Goal: Transaction & Acquisition: Purchase product/service

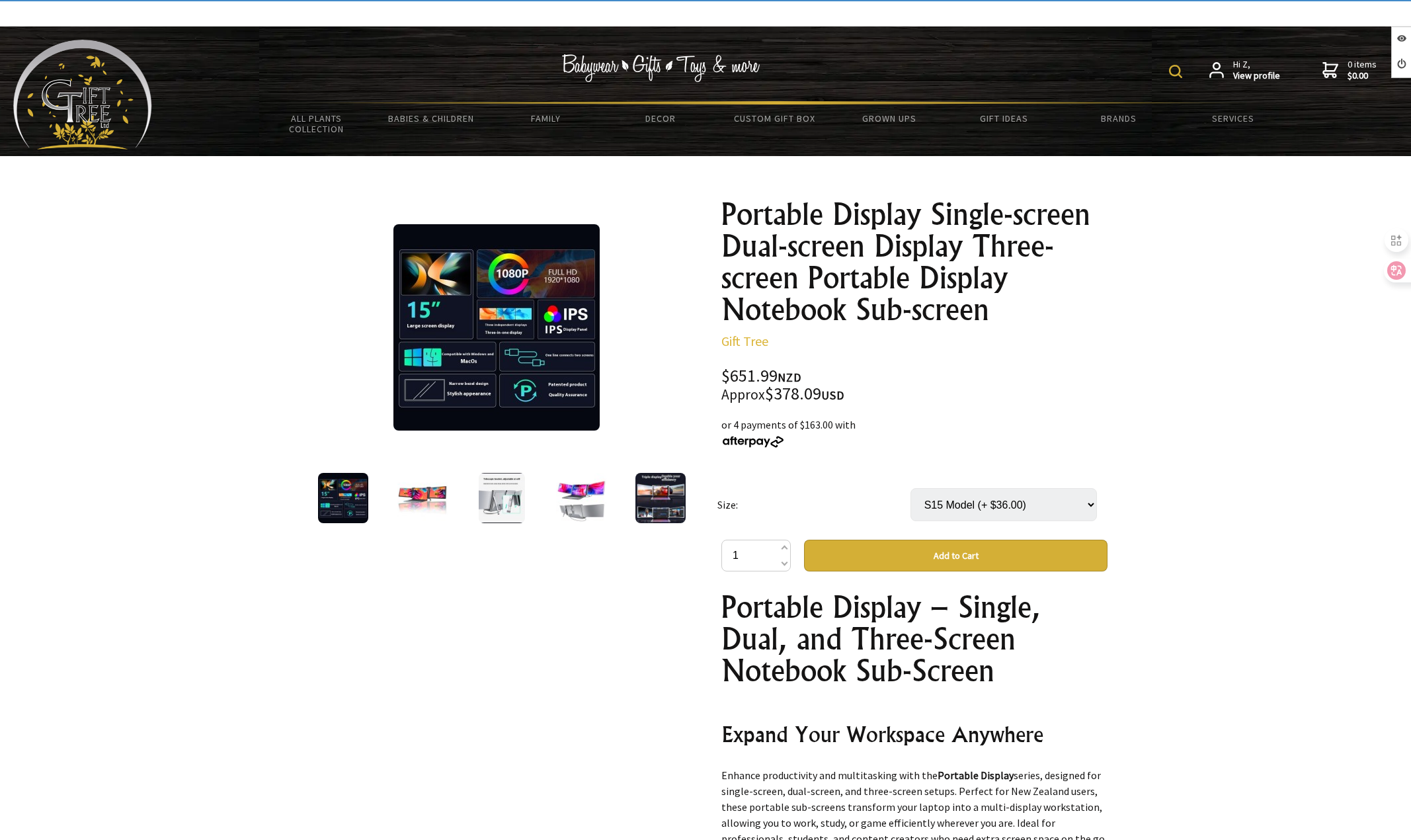
select select "S15 Model"
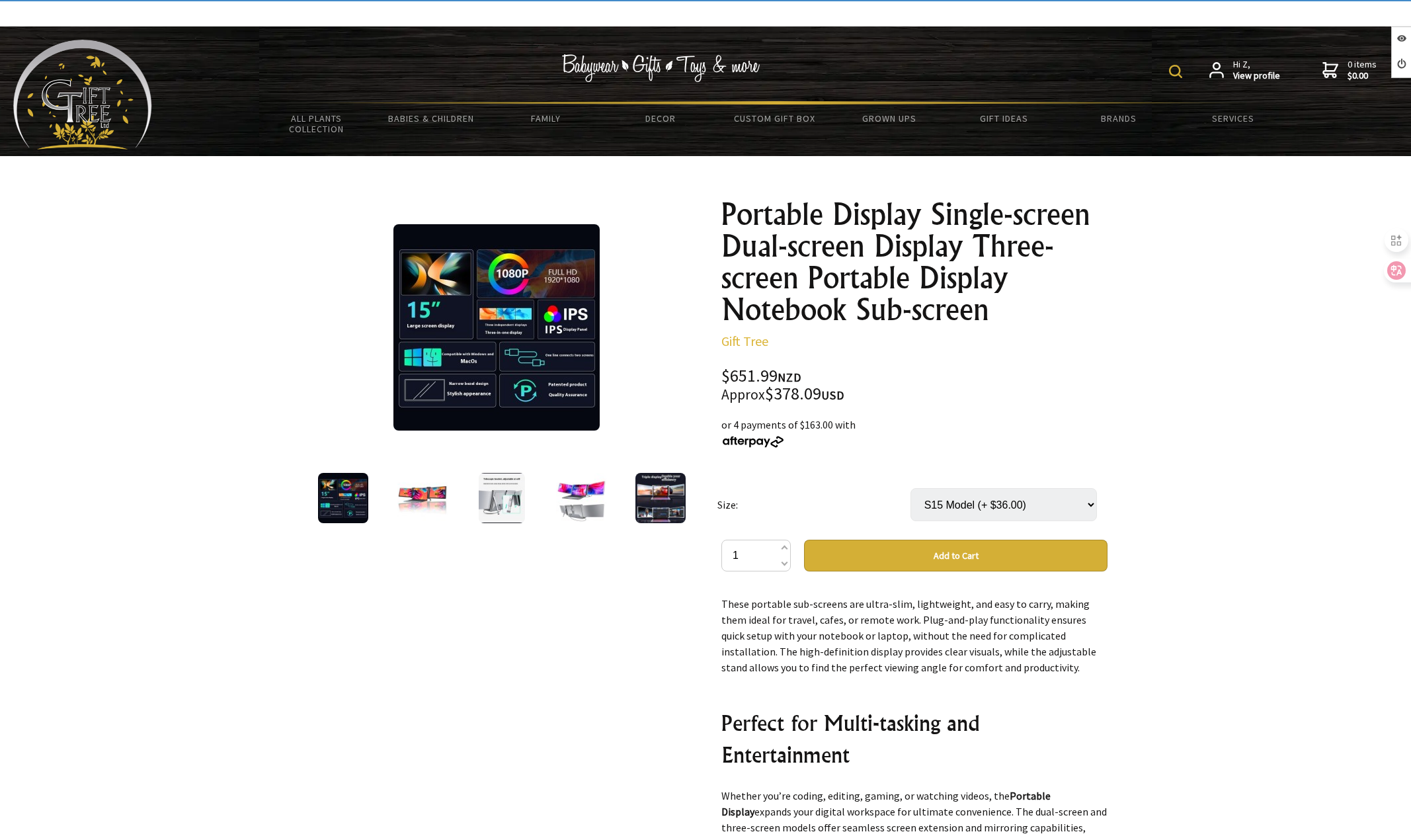
click at [990, 510] on select "Select… S1 Model S15 Model (+ $36.00) S16 Model (+ $33.00) S9 Model (+ $173.00)" at bounding box center [1004, 504] width 186 height 33
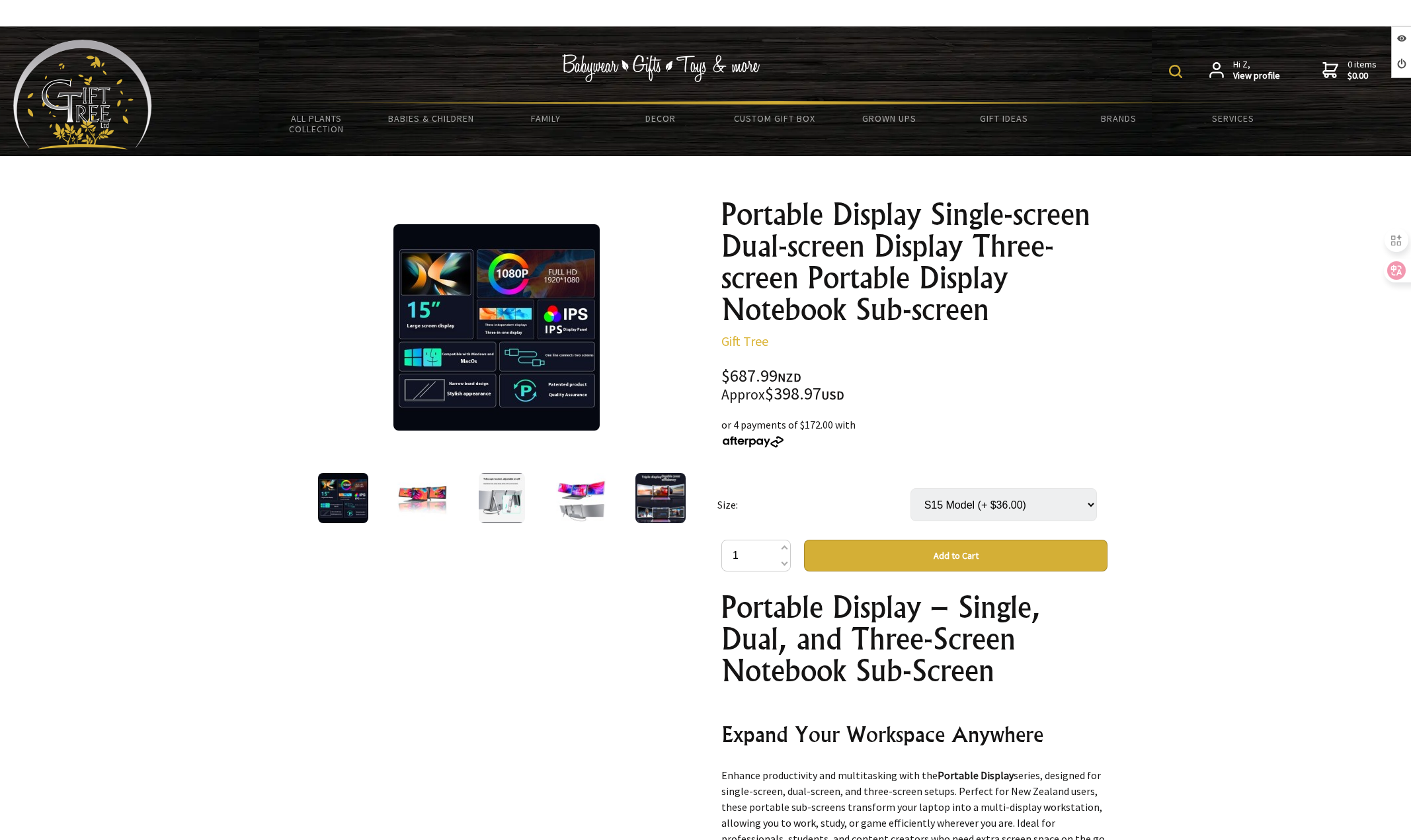
click at [983, 511] on select "Select… S1 Model S15 Model (+ $36.00) S16 Model (+ $33.00) S9 Model (+ $173.00)" at bounding box center [1004, 504] width 186 height 33
select select "S9 Model"
click at [911, 488] on select "Select… S1 Model S15 Model (+ $36.00) S16 Model (+ $33.00) S9 Model (+ $173.00)" at bounding box center [1004, 504] width 186 height 33
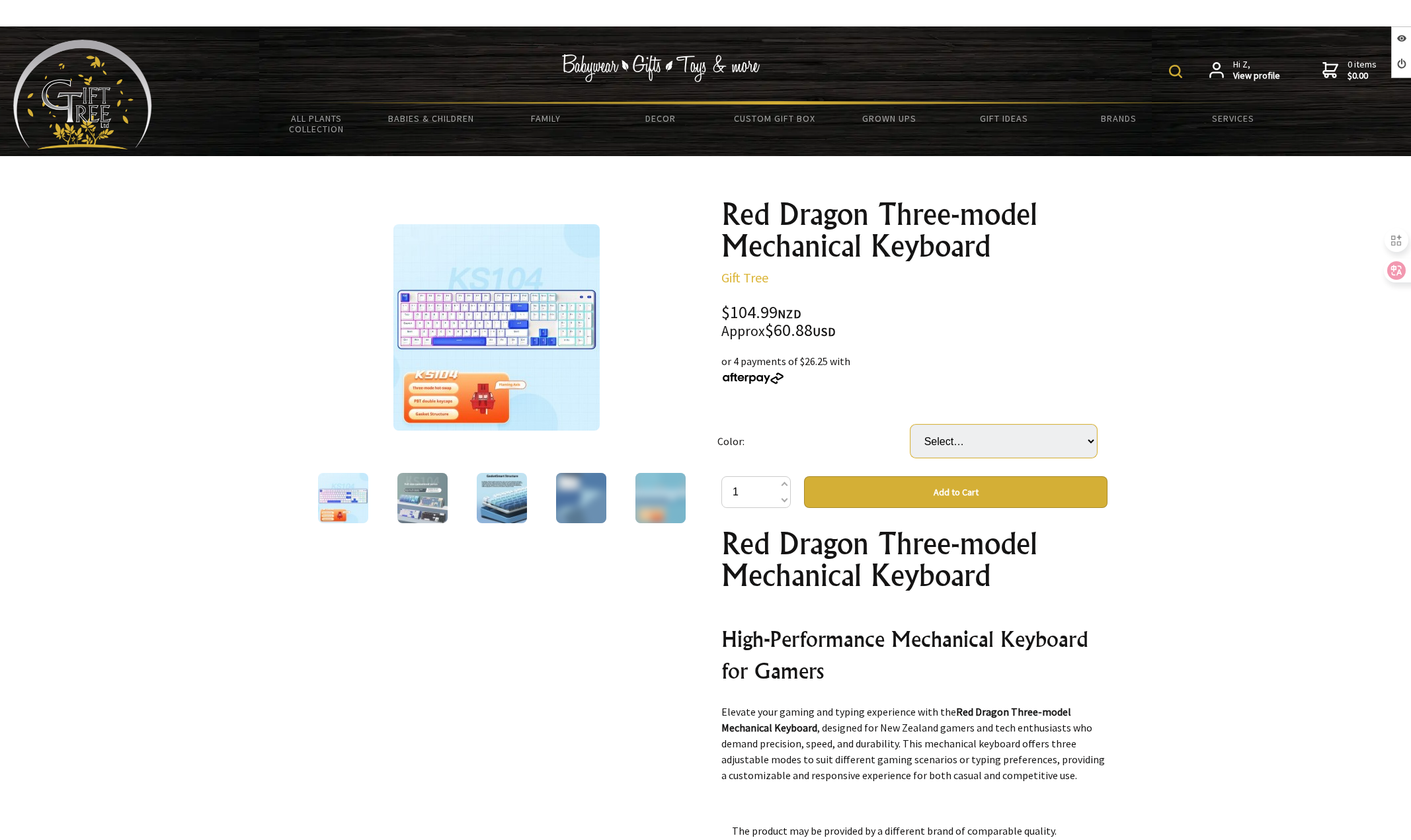
click at [954, 454] on select "Select… Black And White Green Shaft White Blue Green Wood Shaft Black And White…" at bounding box center [1004, 440] width 186 height 33
select select "Black And White Red Axis"
click at [911, 424] on select "Select… Black And White Green Shaft White Blue Green Wood Shaft Black And White…" at bounding box center [1004, 440] width 186 height 33
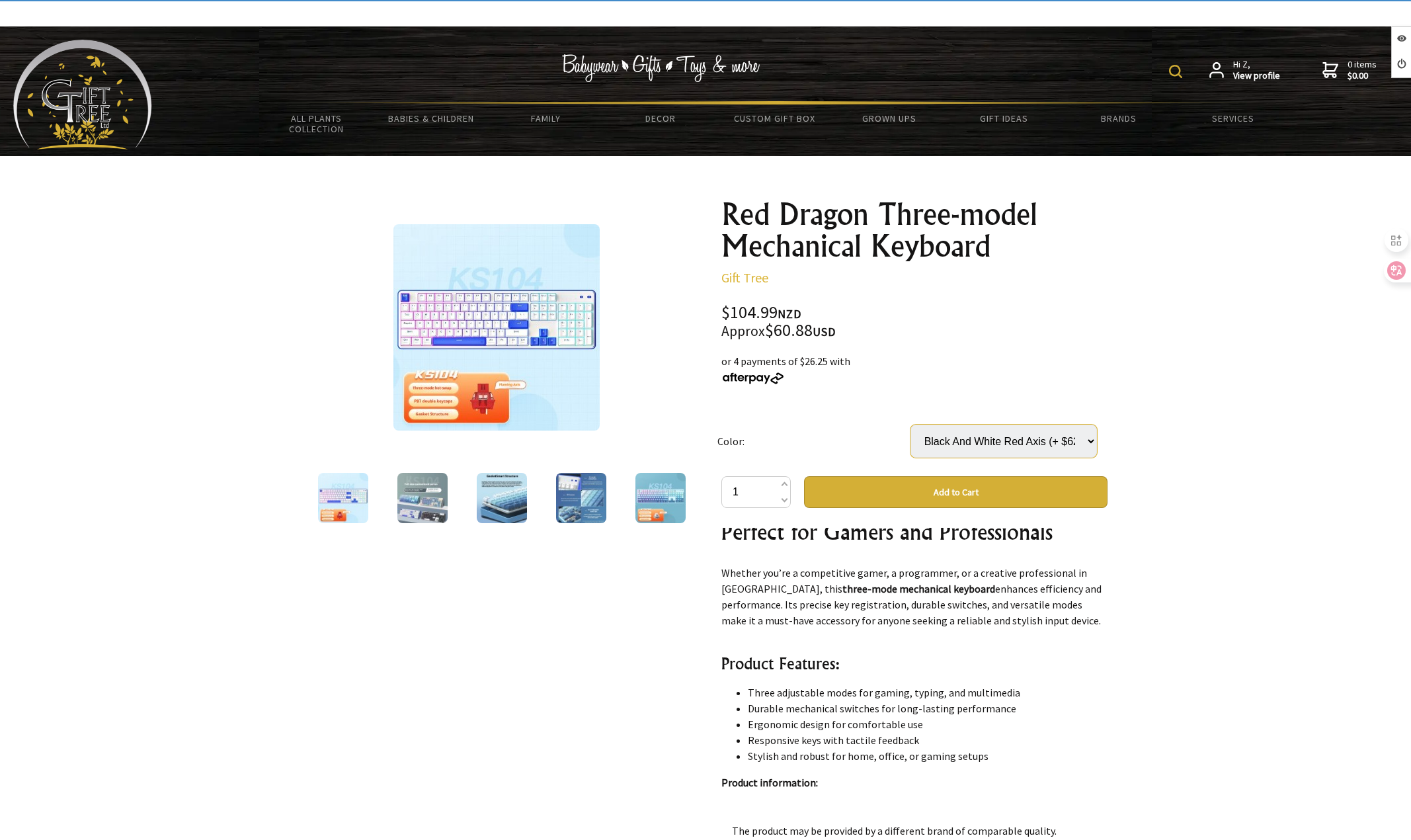
scroll to position [661, 0]
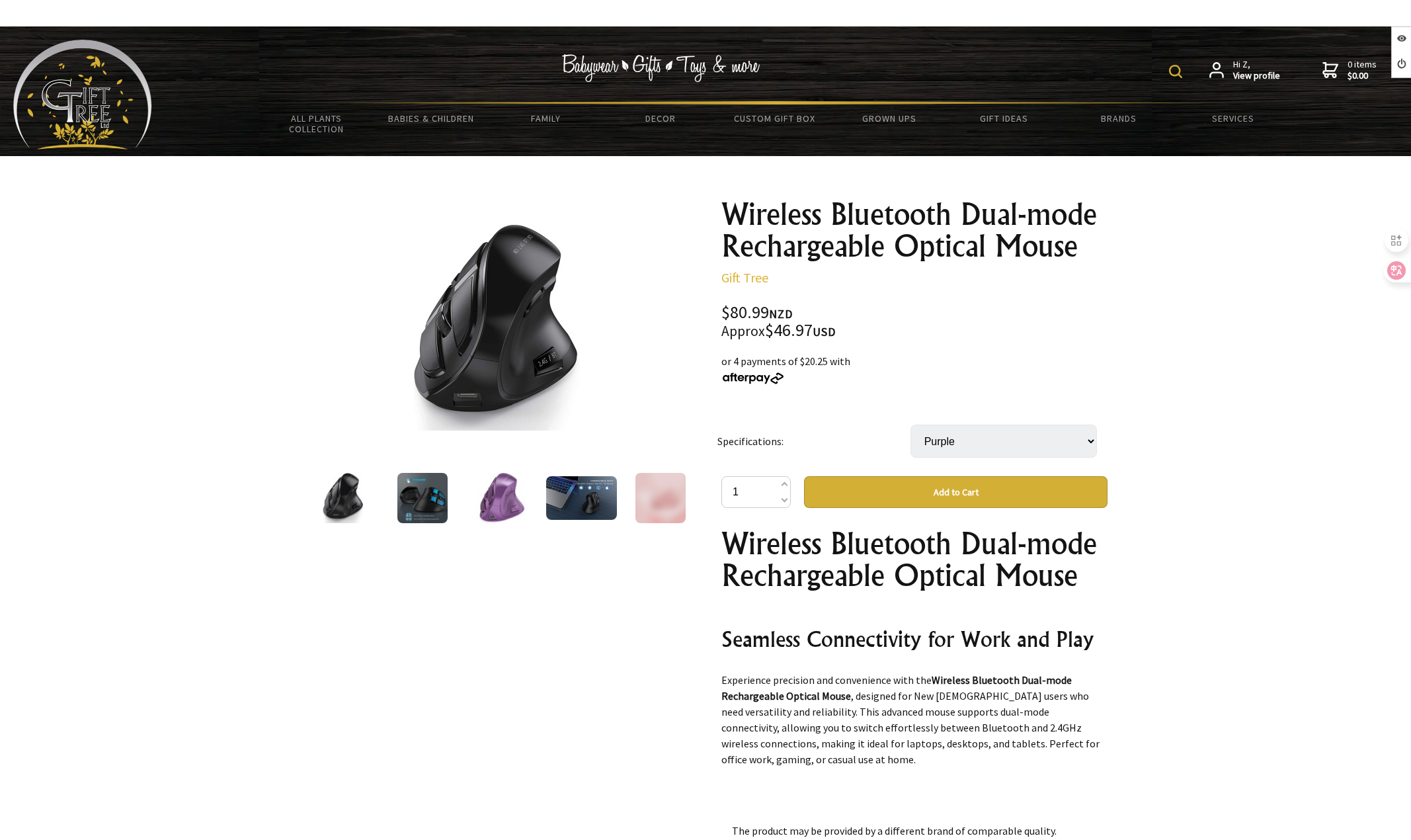
select select "Purple"
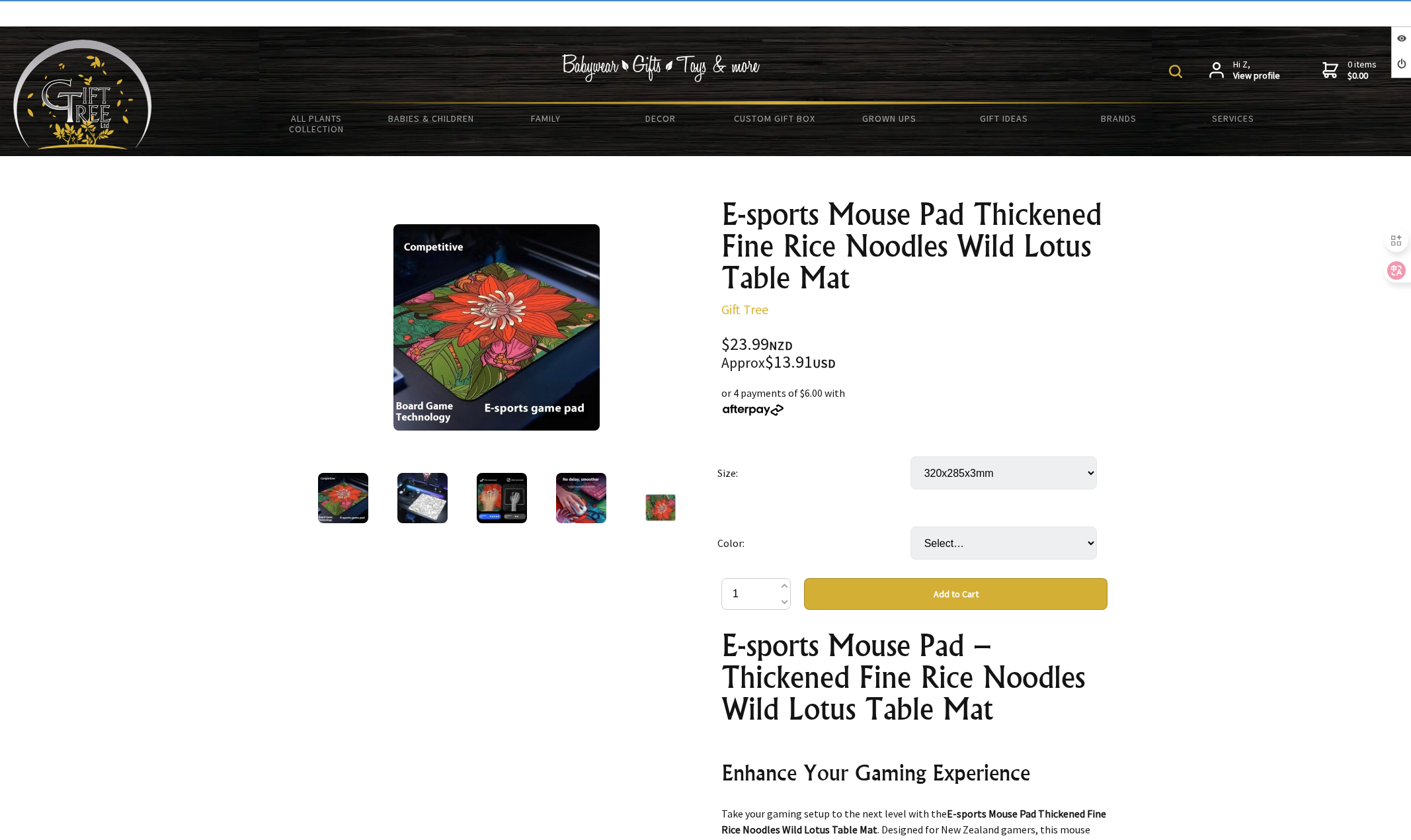
select select "320x285x3mm"
select select "Chrysanthemum"
click at [911, 527] on select "Select… Chrysanthemum Line" at bounding box center [1004, 543] width 186 height 33
click at [971, 481] on select "Select… 320x285x3mm 450x400x3mm (+ $11.00)" at bounding box center [1004, 472] width 186 height 33
select select "450x400x3mm"
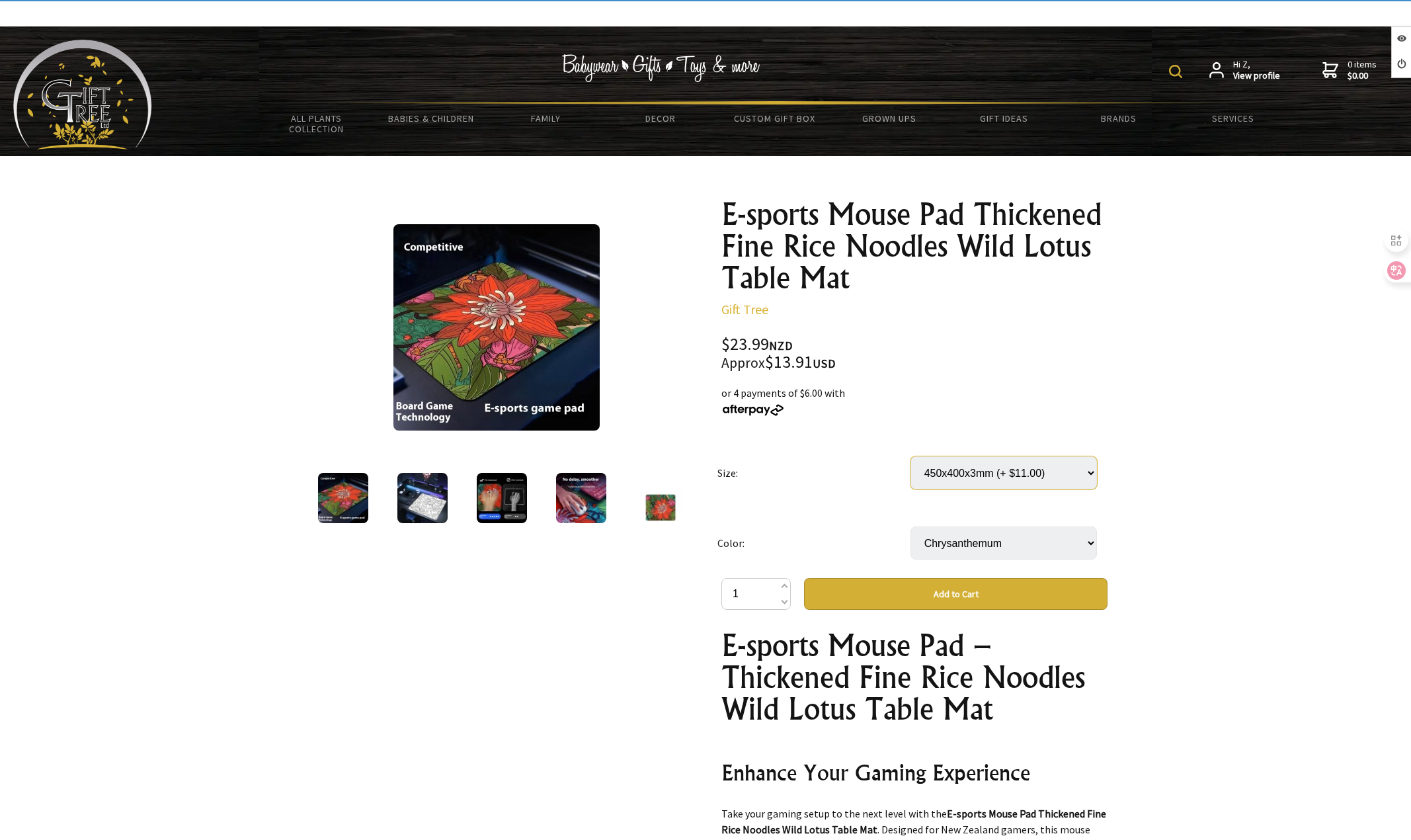
click at [911, 456] on select "Select… 320x285x3mm 450x400x3mm (+ $11.00)" at bounding box center [1004, 472] width 186 height 33
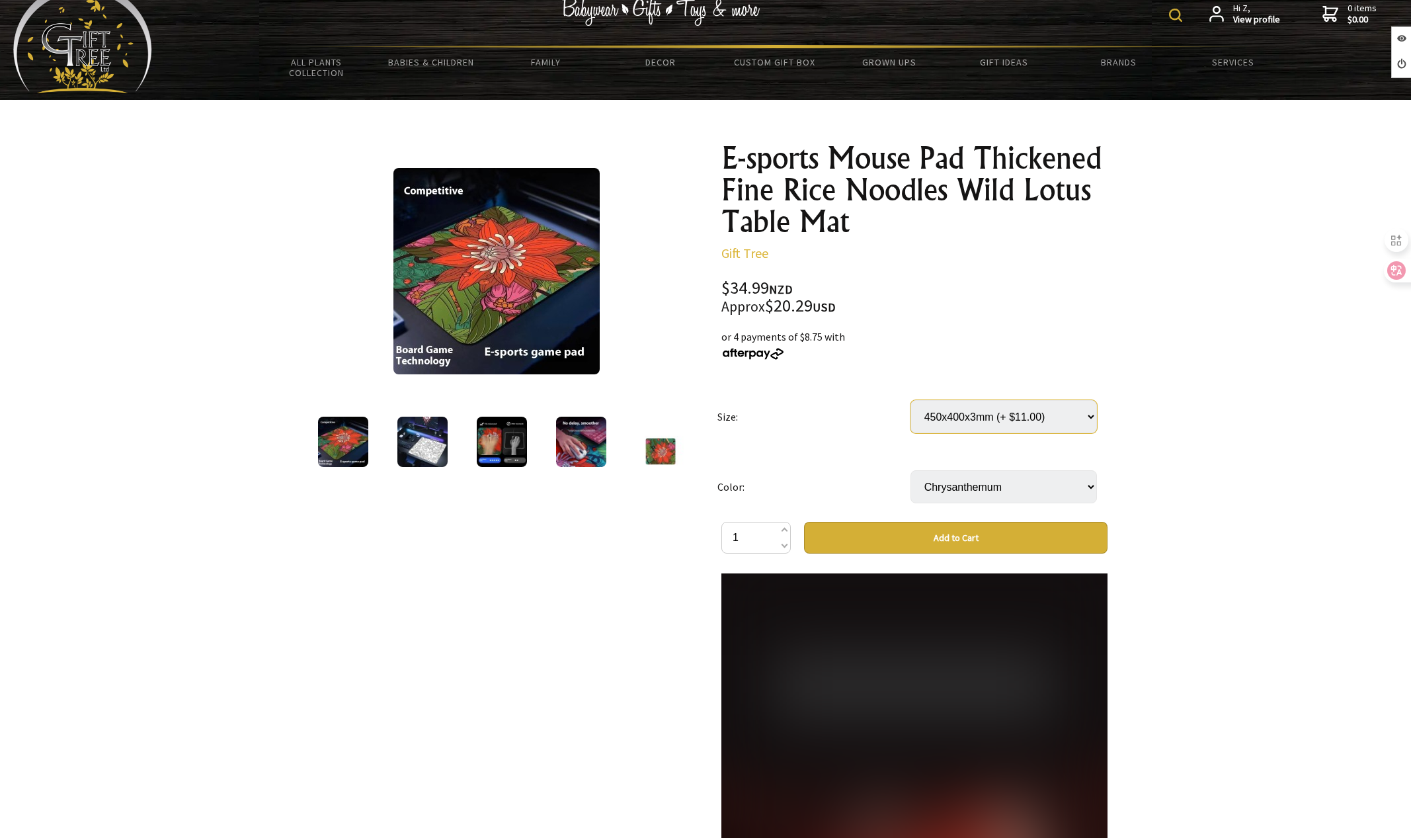
scroll to position [66, 0]
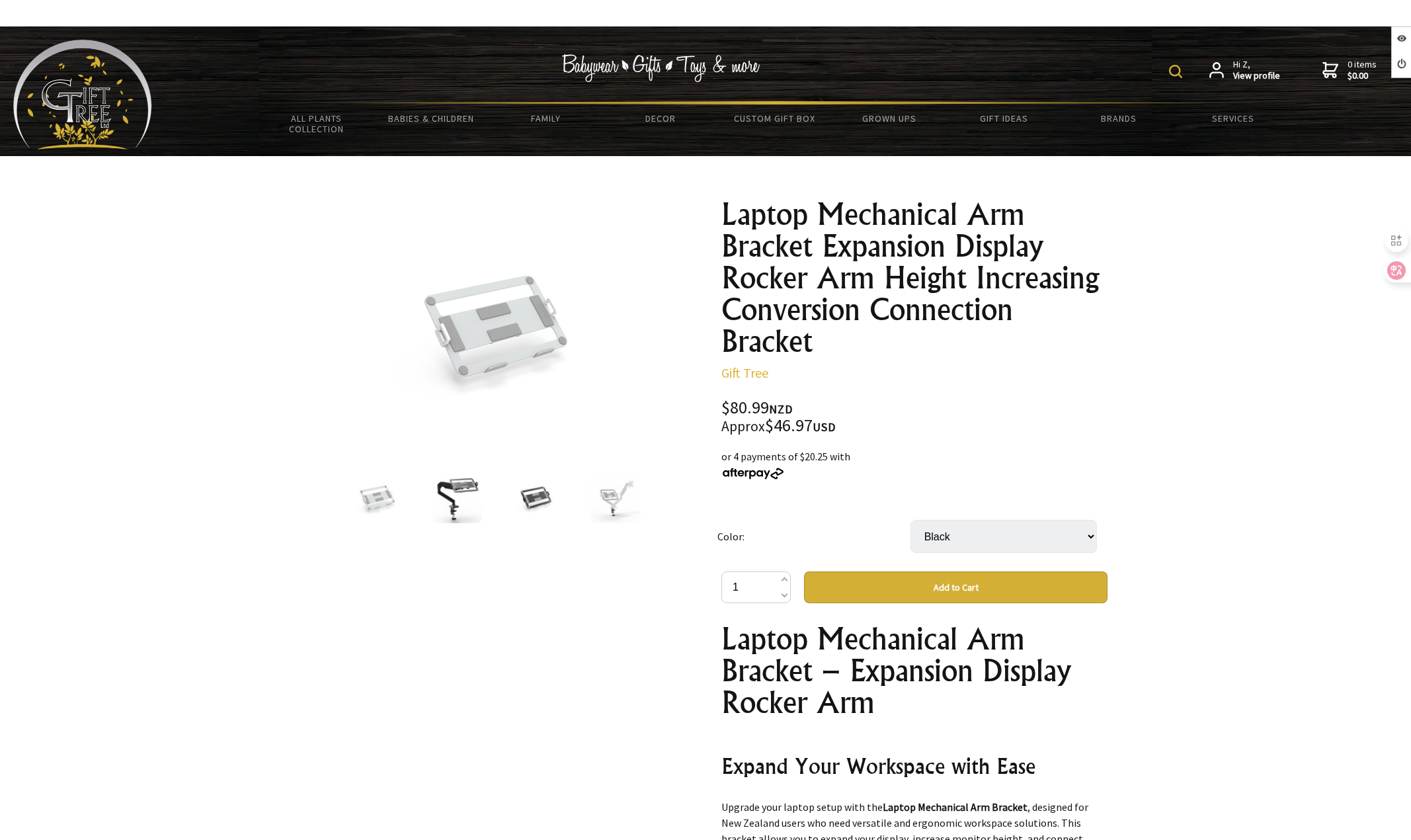
select select "Black"
click at [989, 538] on select "Select… Black Silver Gray" at bounding box center [1004, 536] width 186 height 33
select select "Silver Gray"
click at [911, 520] on select "Select… Black Silver Gray" at bounding box center [1004, 536] width 186 height 33
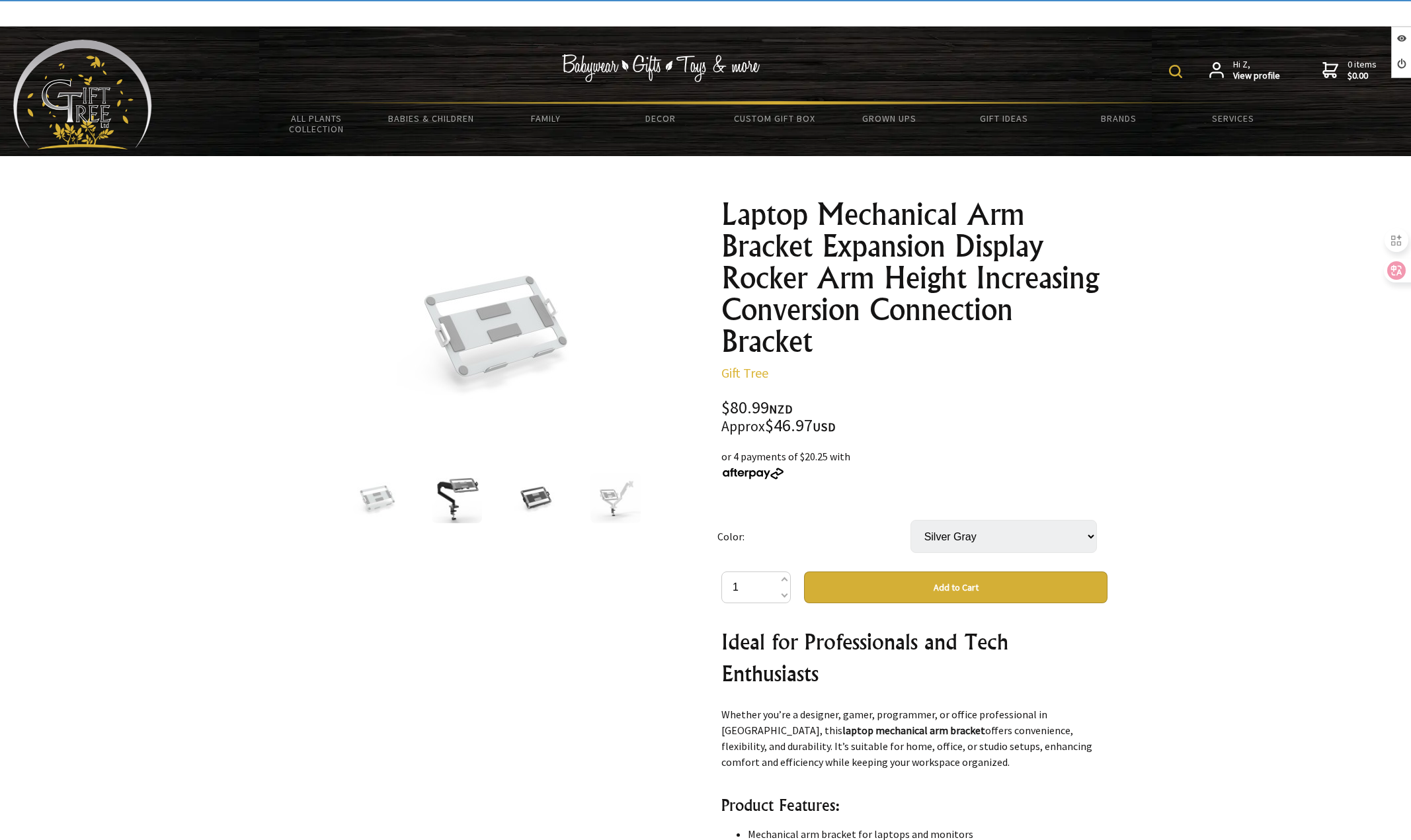
scroll to position [728, 0]
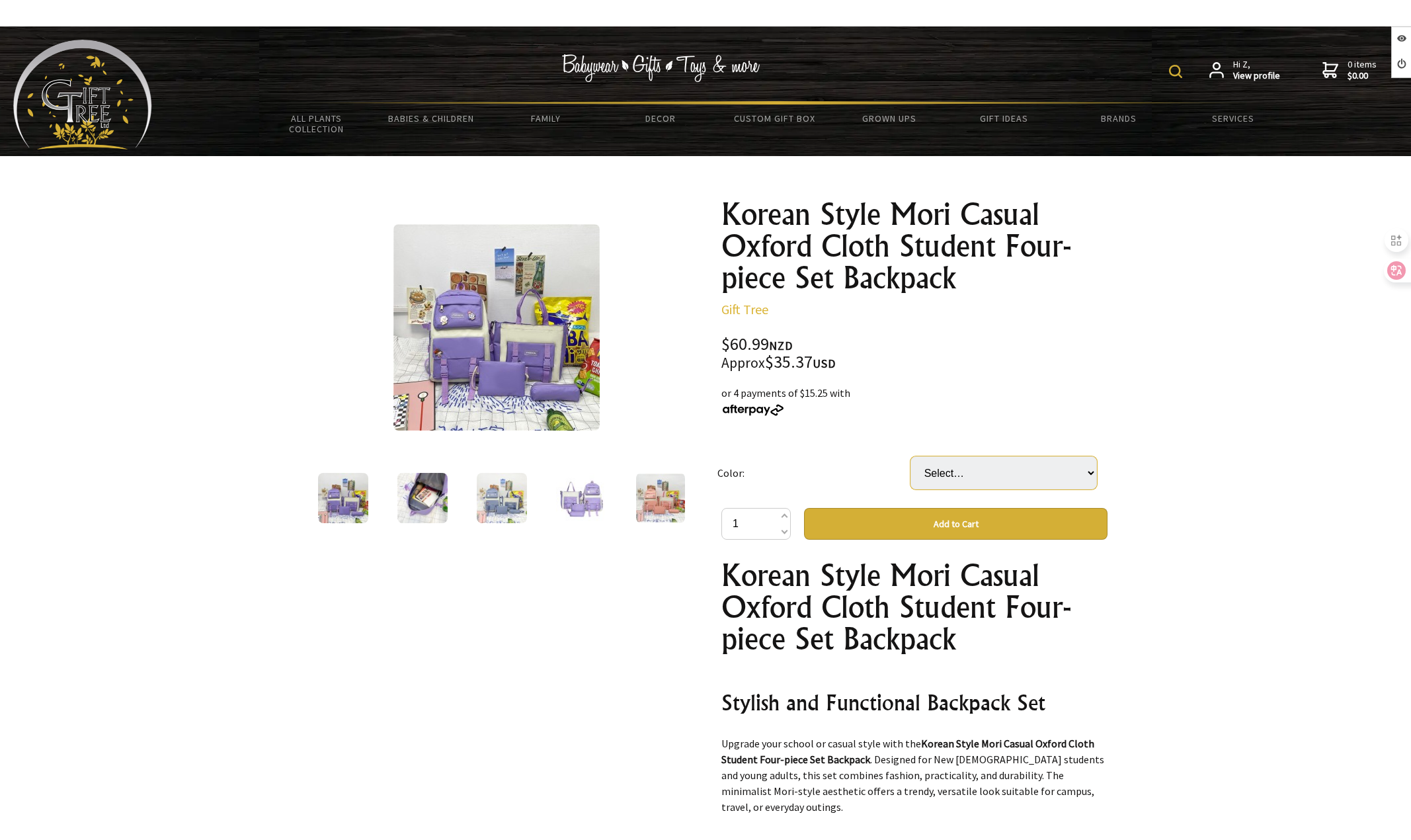
click at [1013, 474] on select "Select… Black Blue Pink Purple" at bounding box center [1004, 472] width 186 height 33
select select "Pink"
click at [911, 456] on select "Select… Black Blue Pink Purple" at bounding box center [1004, 472] width 186 height 33
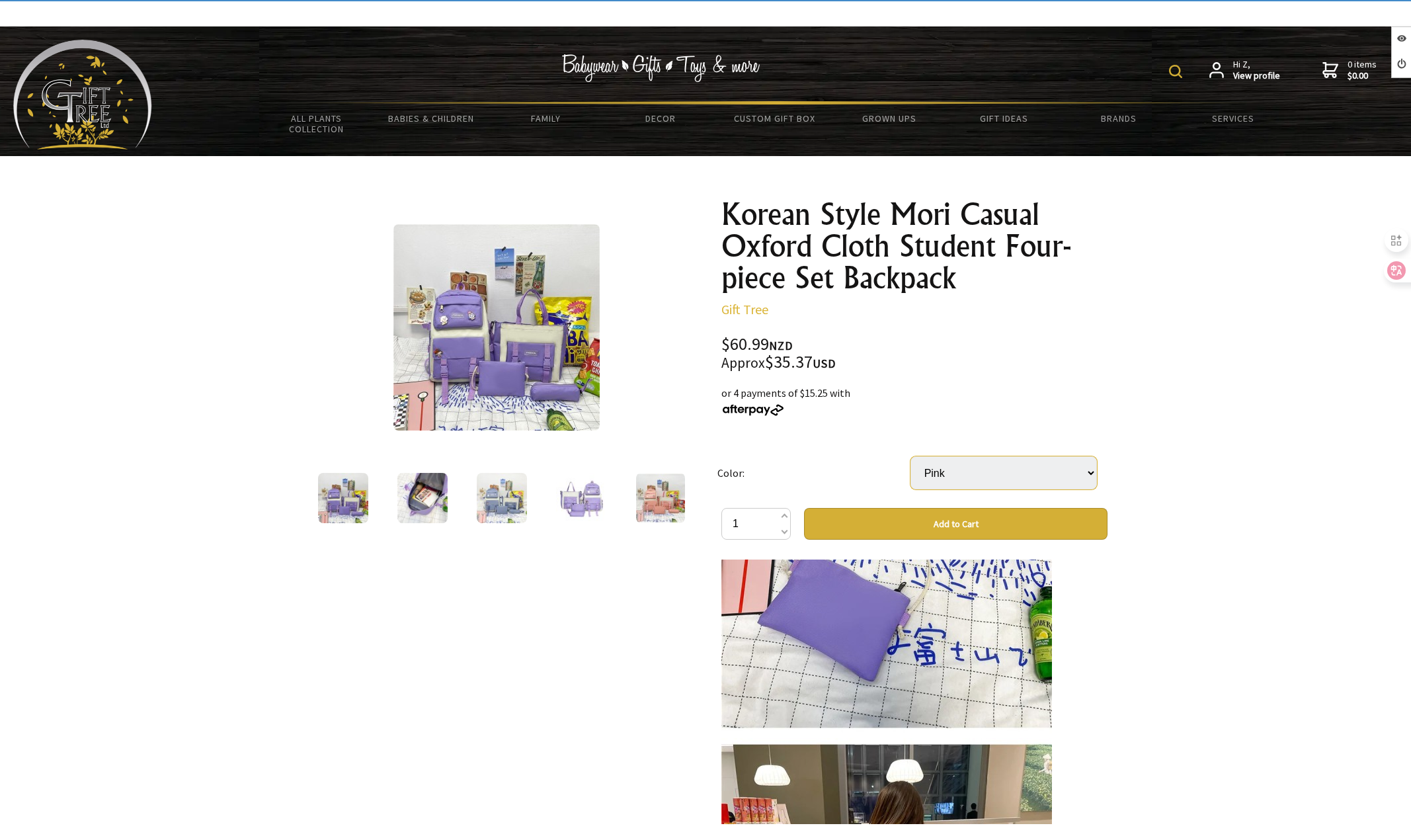
scroll to position [2183, 0]
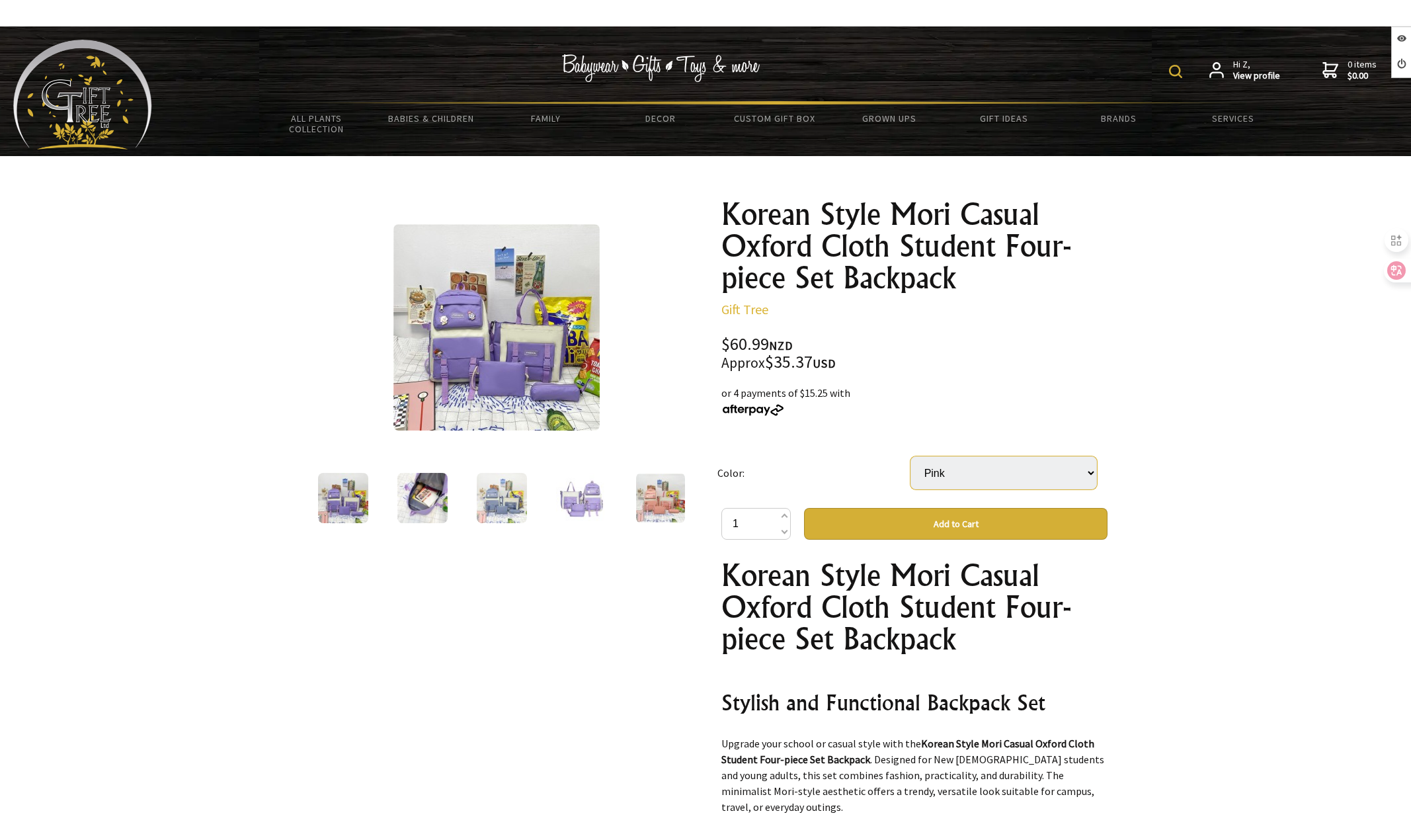
click at [1026, 457] on select "Select… Black Blue Pink Purple" at bounding box center [1004, 472] width 186 height 33
select select "Blue"
click at [911, 456] on select "Select… Black Blue Pink Purple" at bounding box center [1004, 472] width 186 height 33
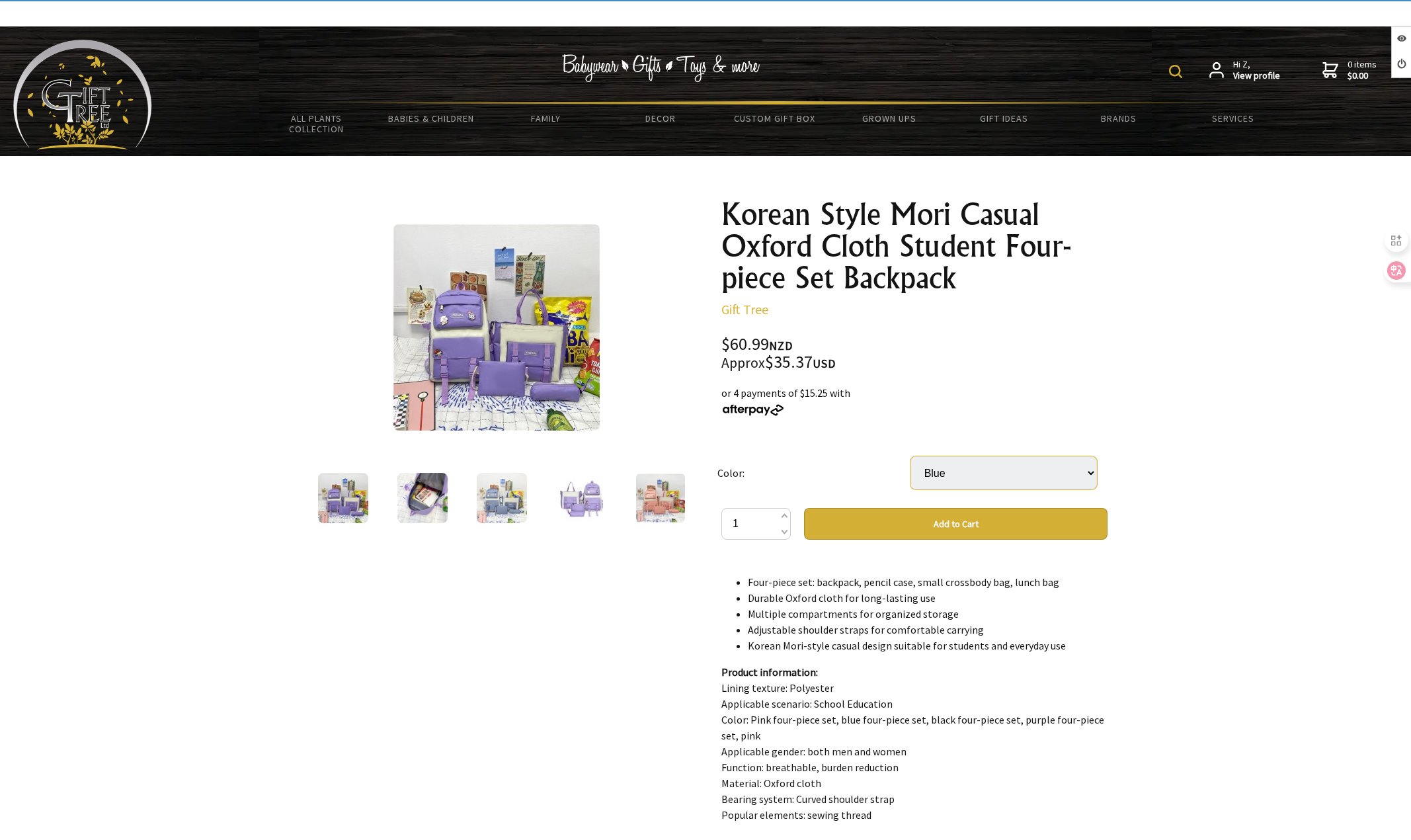
scroll to position [661, 0]
